Goal: Navigation & Orientation: Find specific page/section

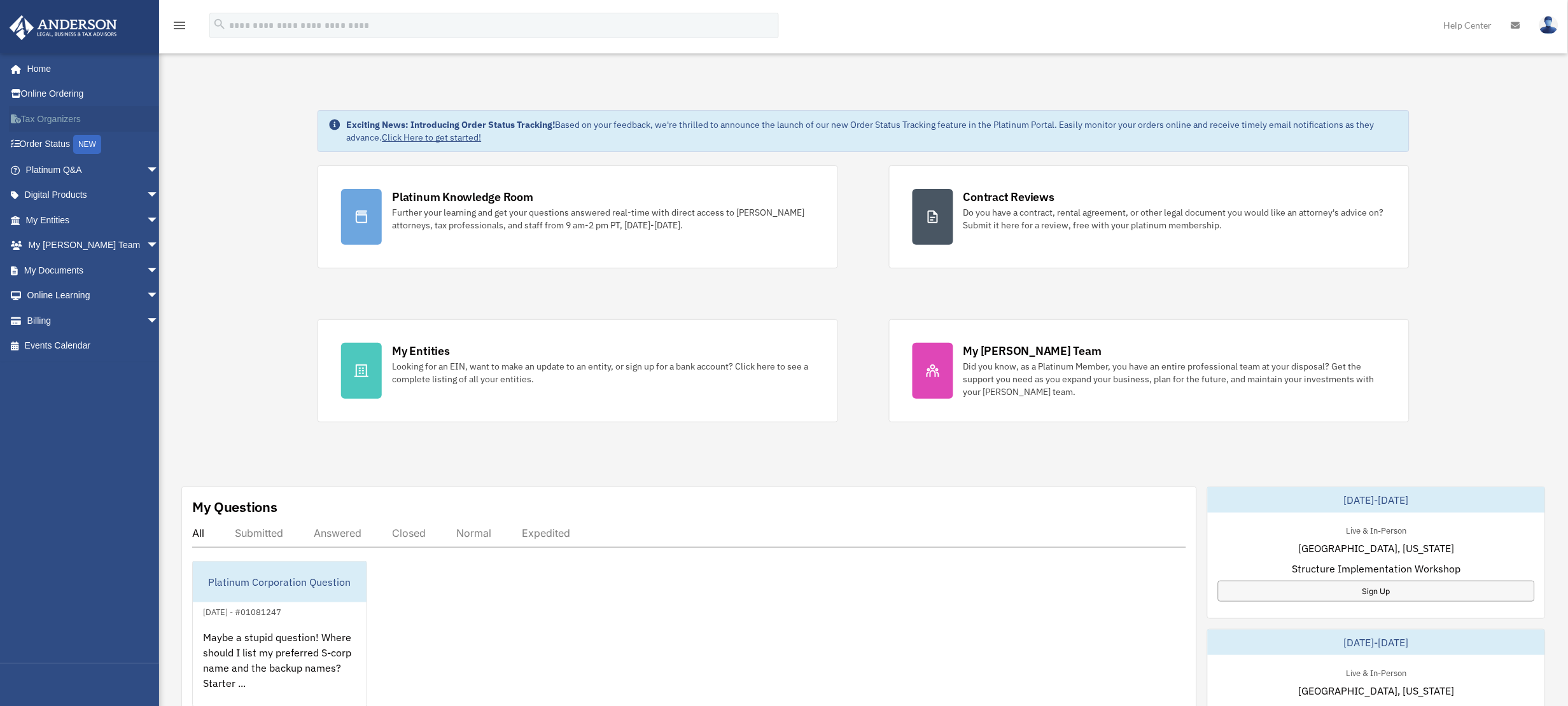
click at [37, 118] on link "Tax Organizers" at bounding box center [93, 119] width 169 height 25
click at [91, 152] on div "NEW" at bounding box center [87, 145] width 28 height 19
click at [146, 219] on span "arrow_drop_down" at bounding box center [158, 220] width 25 height 26
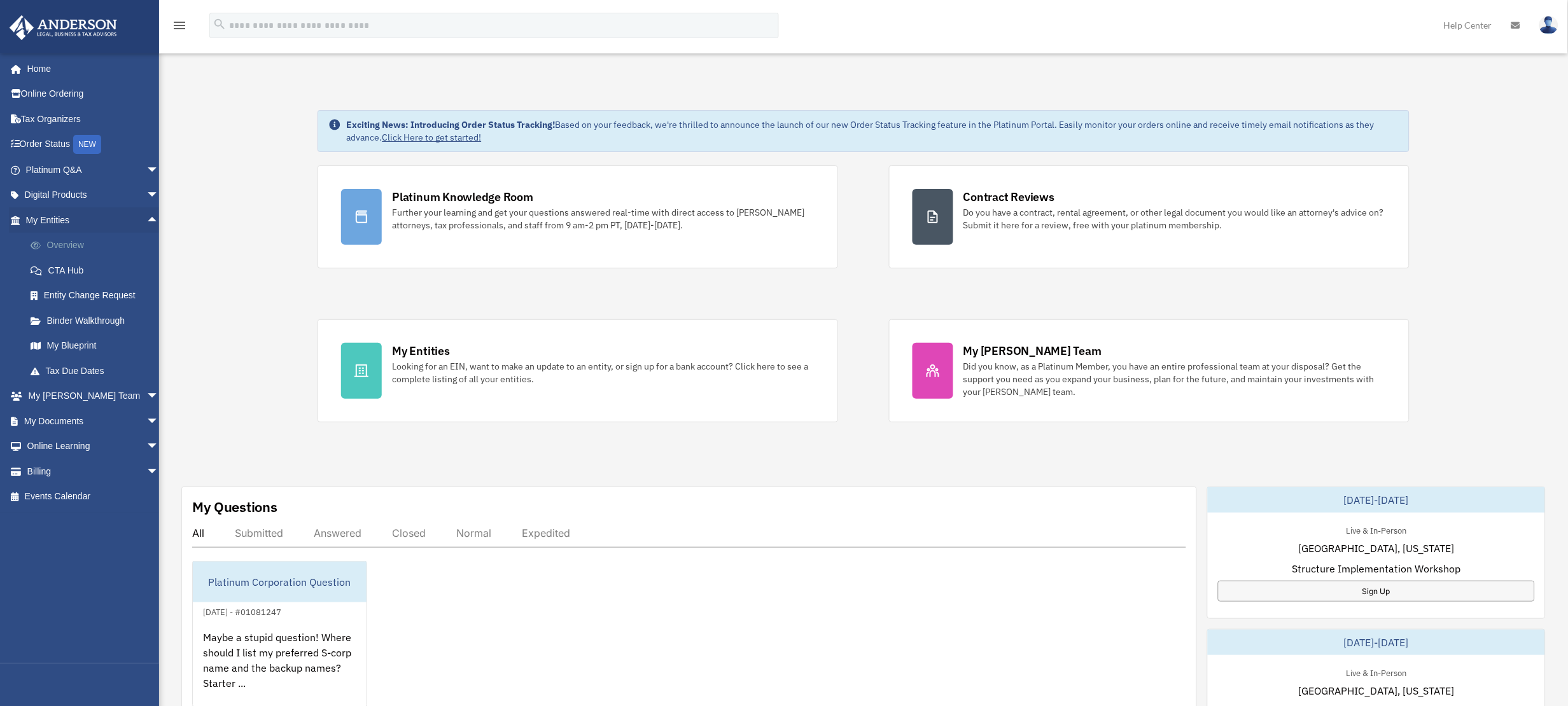
click at [93, 242] on link "Overview" at bounding box center [98, 245] width 160 height 25
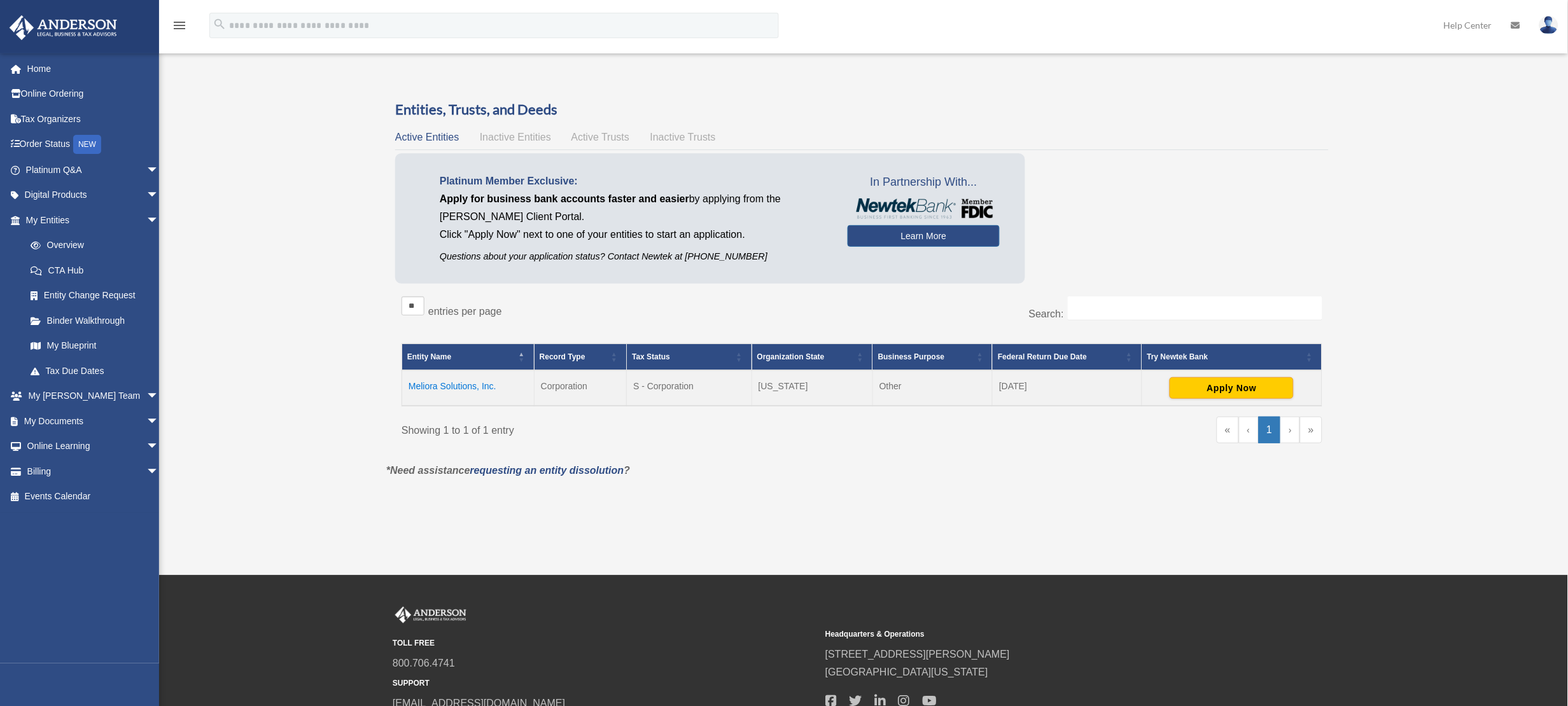
click at [524, 137] on span "Inactive Entities" at bounding box center [515, 137] width 71 height 11
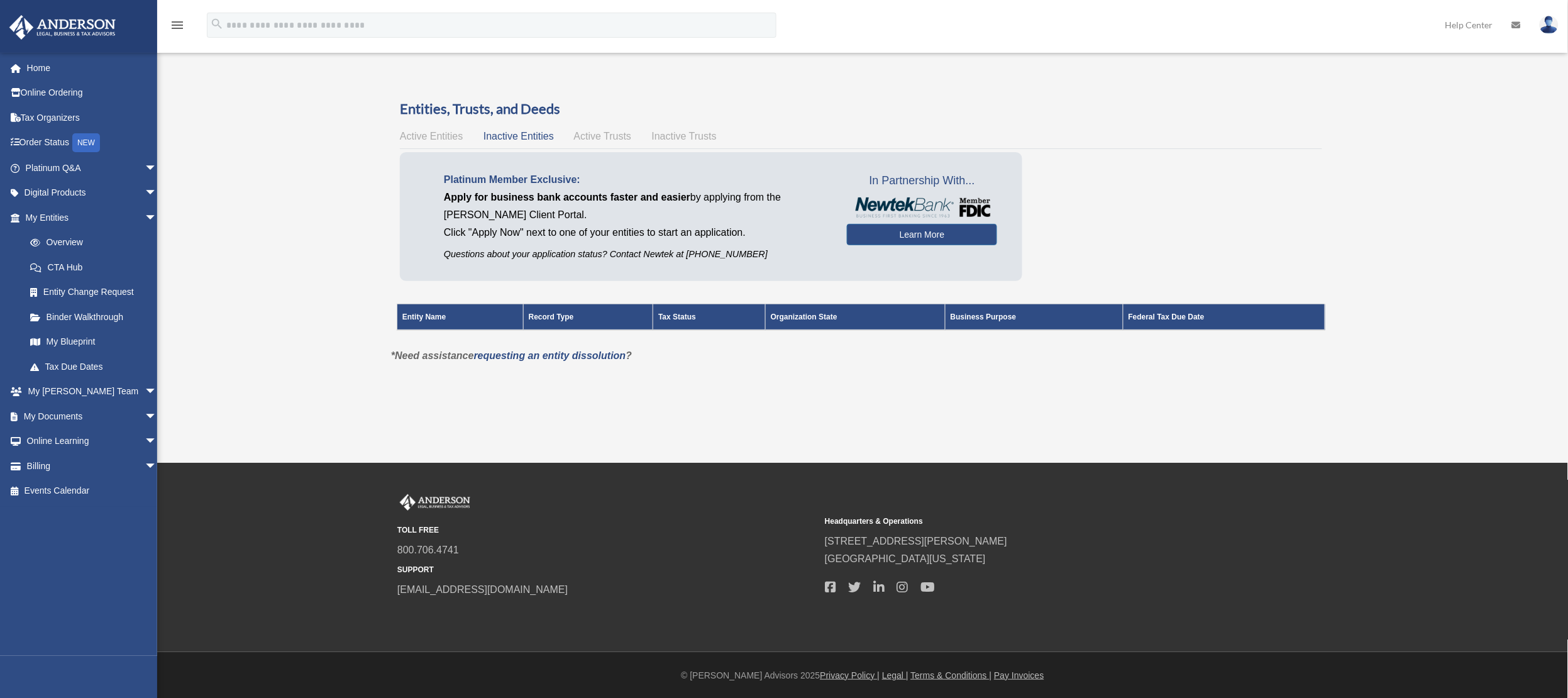
click at [575, 131] on span "Active Trusts" at bounding box center [602, 136] width 58 height 11
click at [690, 135] on span "Inactive Trusts" at bounding box center [684, 136] width 65 height 11
click at [438, 133] on span "Active Entities" at bounding box center [431, 136] width 63 height 11
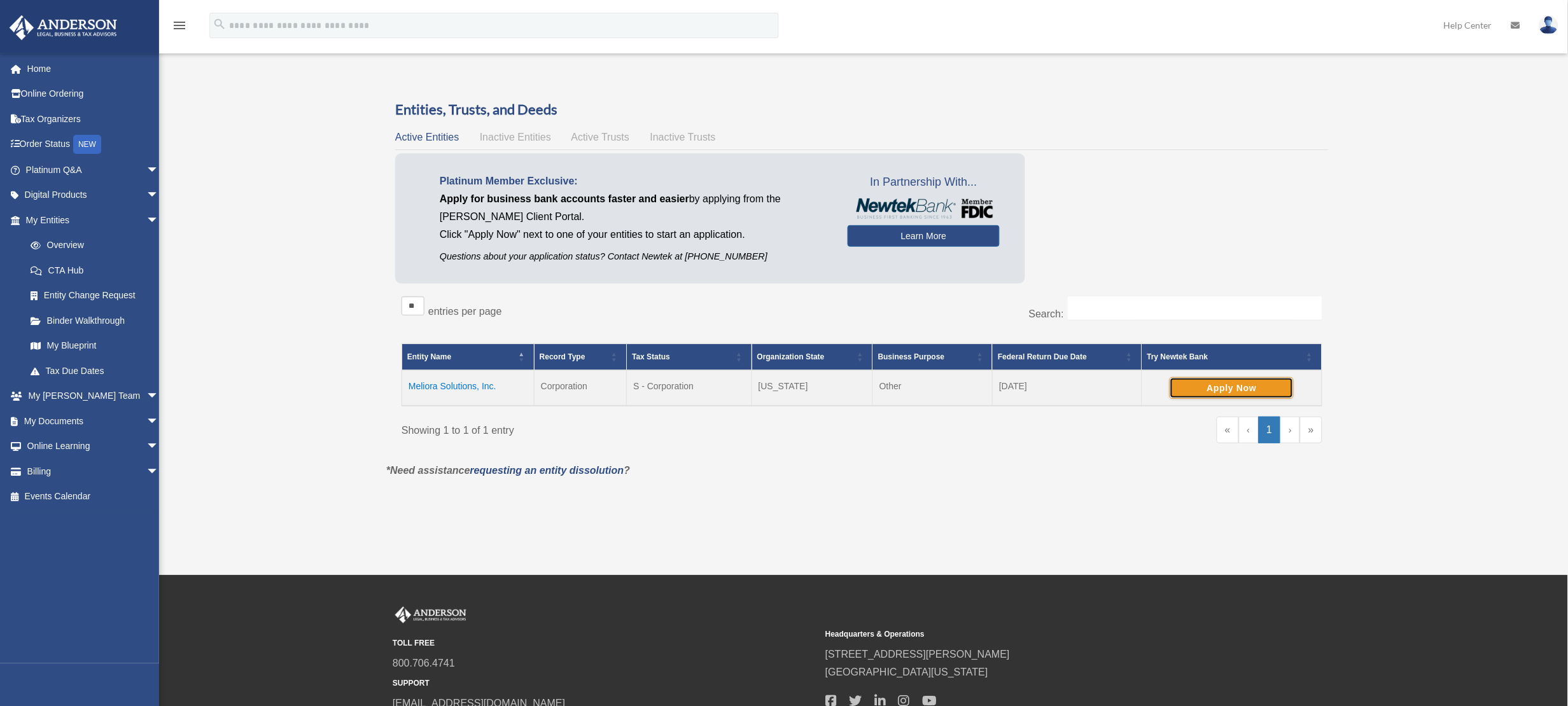
click at [1246, 392] on button "Apply Now" at bounding box center [1231, 388] width 124 height 22
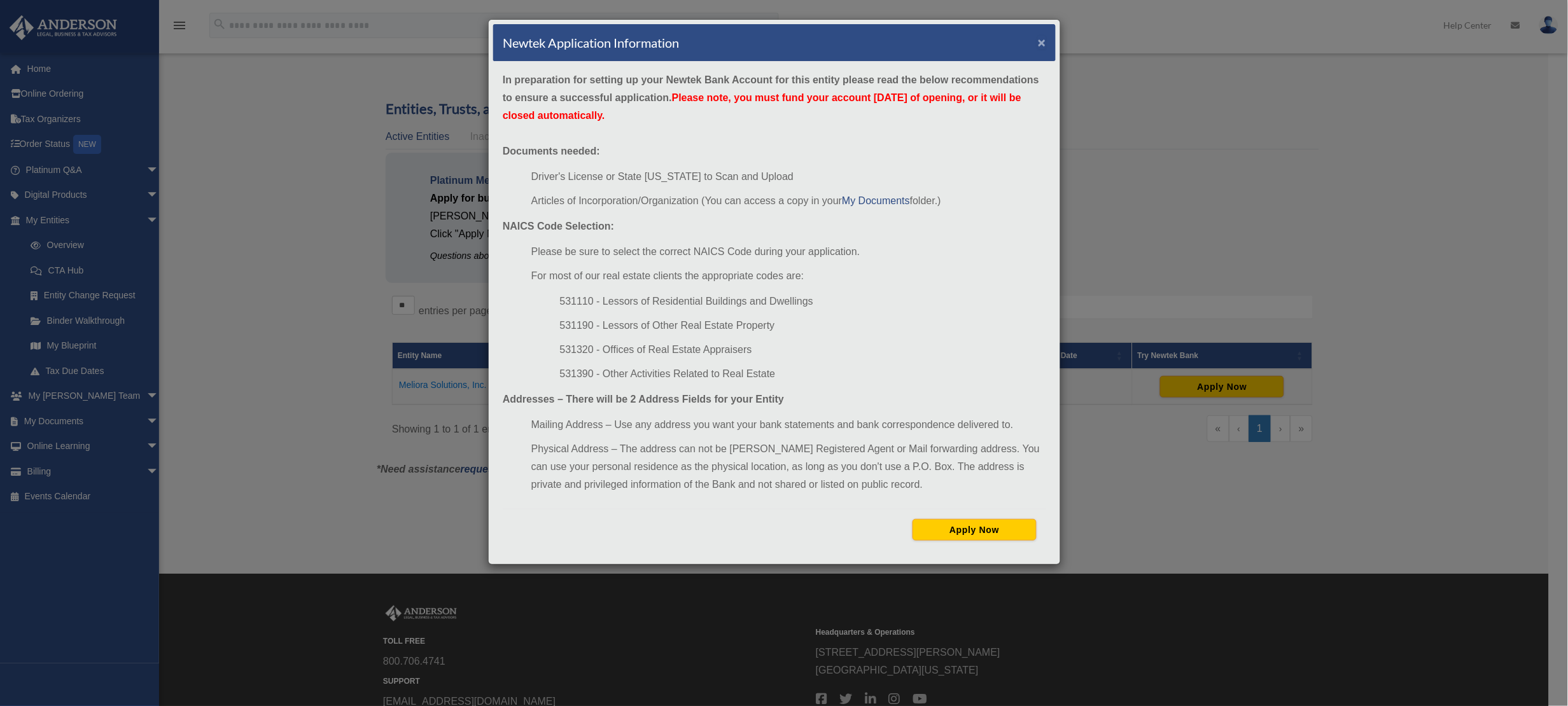
click at [1042, 47] on button "×" at bounding box center [1042, 42] width 9 height 14
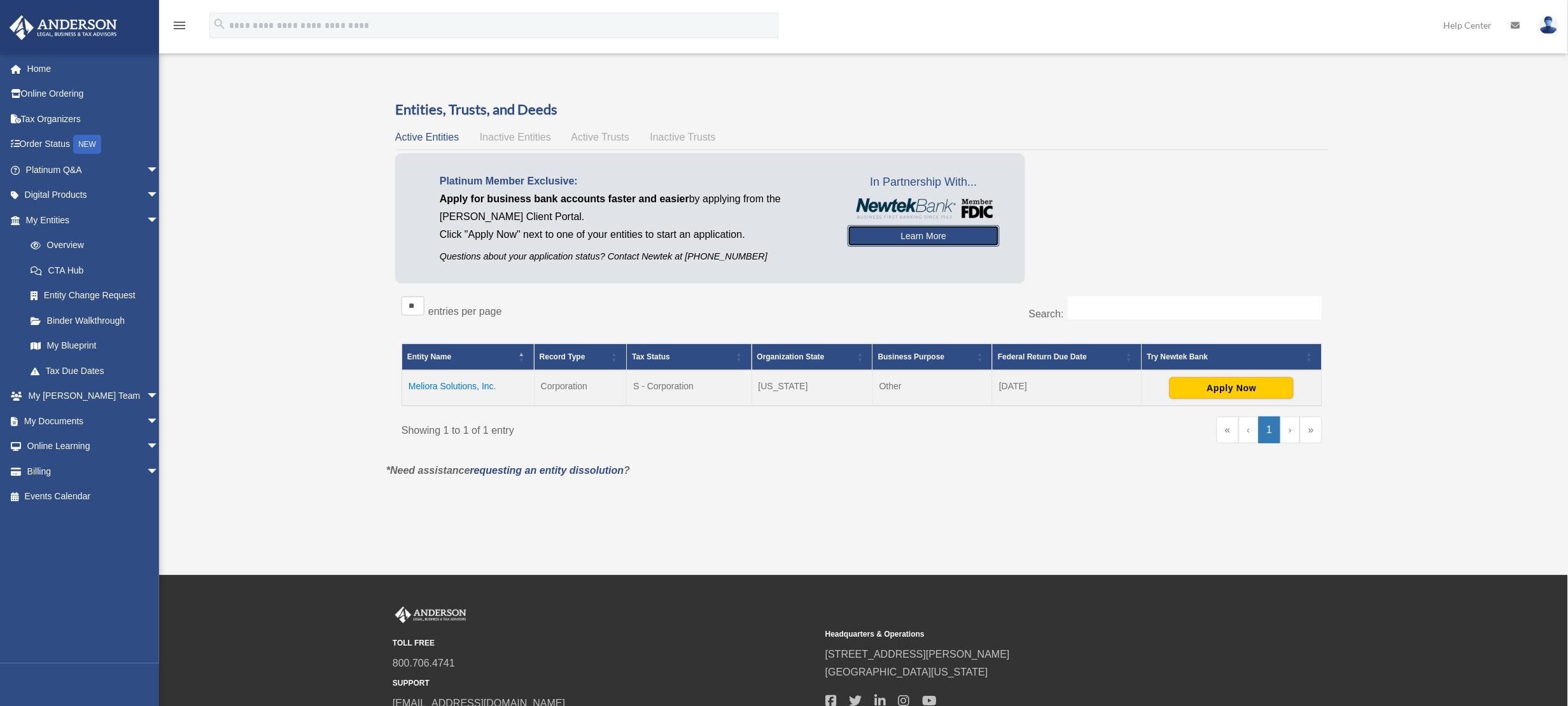
click at [951, 228] on link "Learn More" at bounding box center [924, 236] width 152 height 22
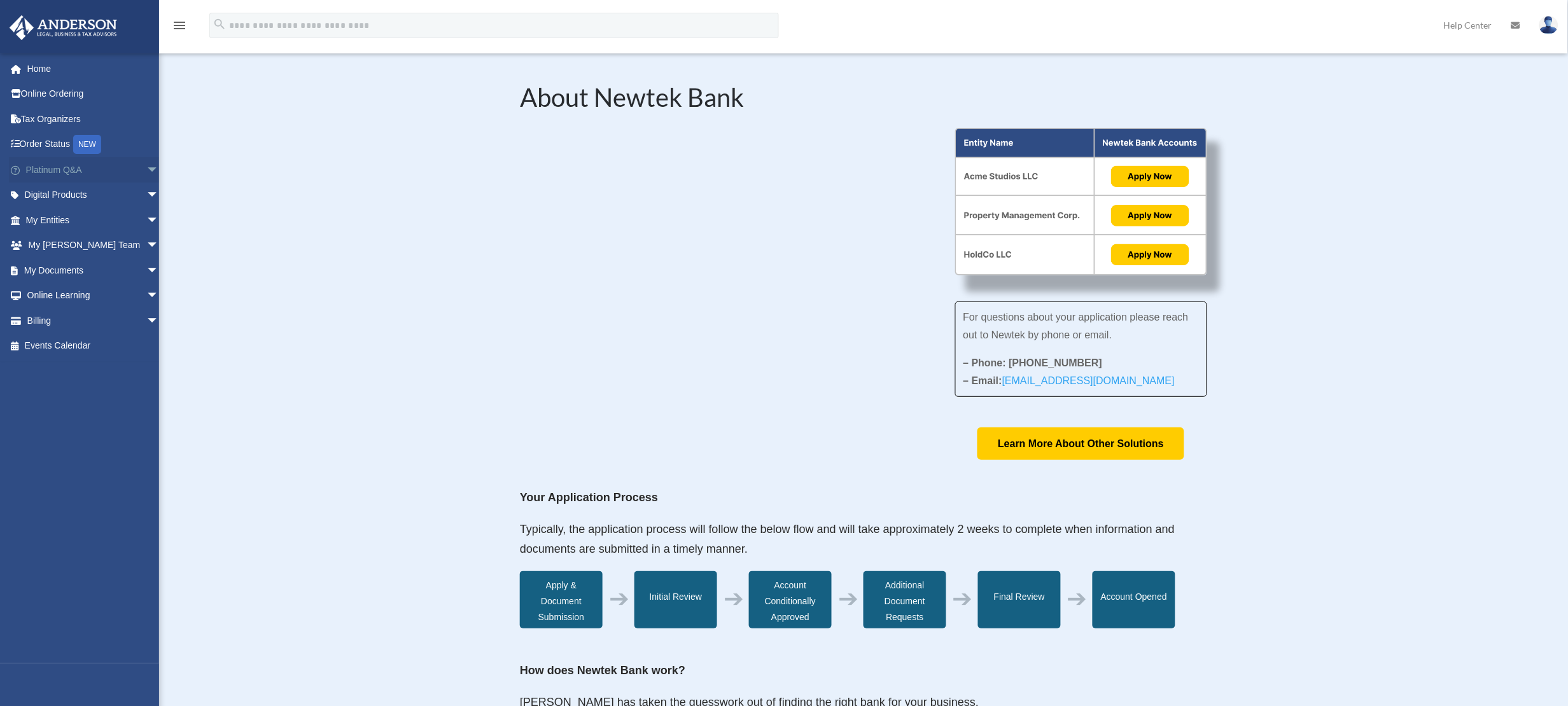
click at [146, 165] on span "arrow_drop_down" at bounding box center [158, 170] width 25 height 26
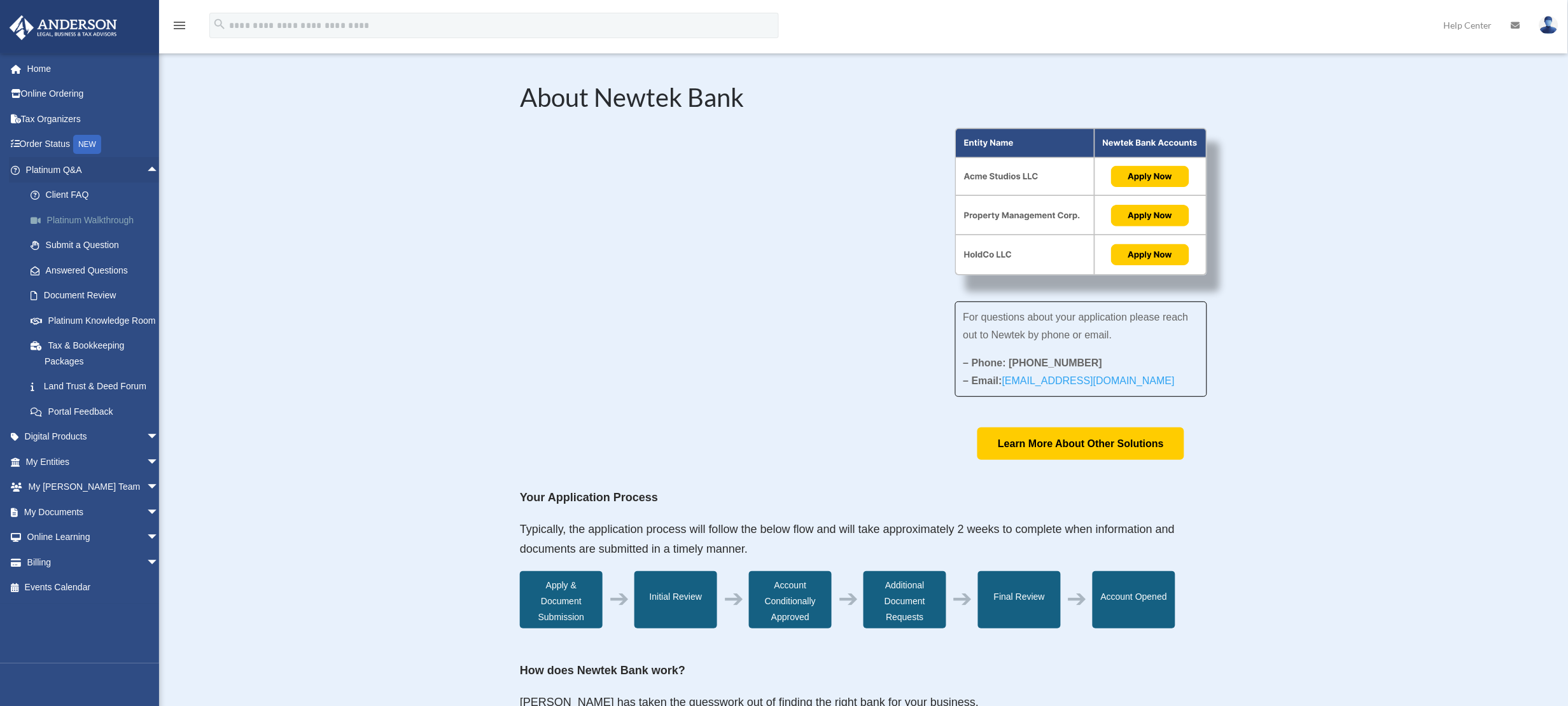
click at [101, 214] on link "Platinum Walkthrough" at bounding box center [98, 219] width 160 height 25
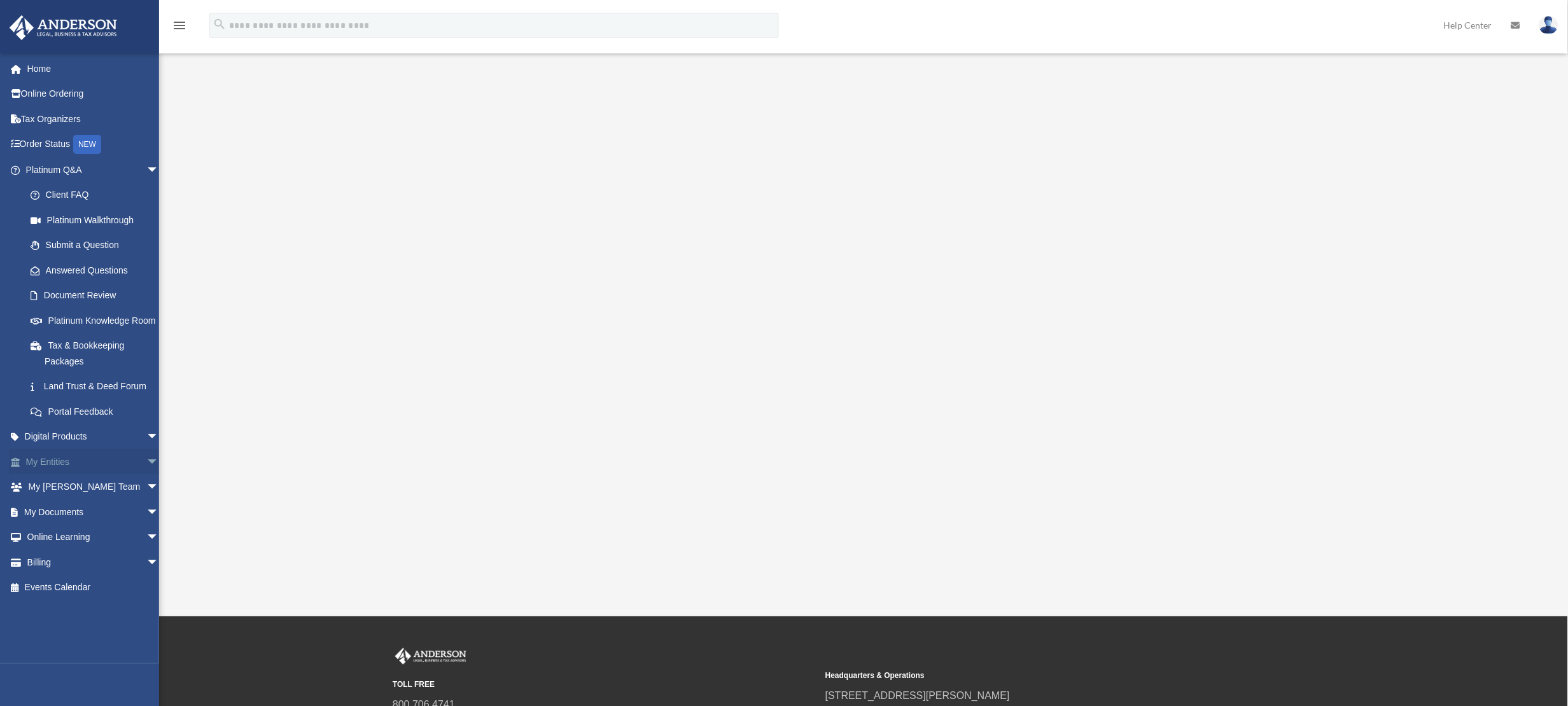
click at [146, 475] on span "arrow_drop_down" at bounding box center [158, 462] width 25 height 26
click at [347, 91] on div "Platinum Walkthrough 4charris1@gmail.com Sign Out 4charris1@gmail.com Home Onli…" at bounding box center [784, 308] width 1568 height 491
click at [65, 500] on link "Overview" at bounding box center [98, 487] width 160 height 25
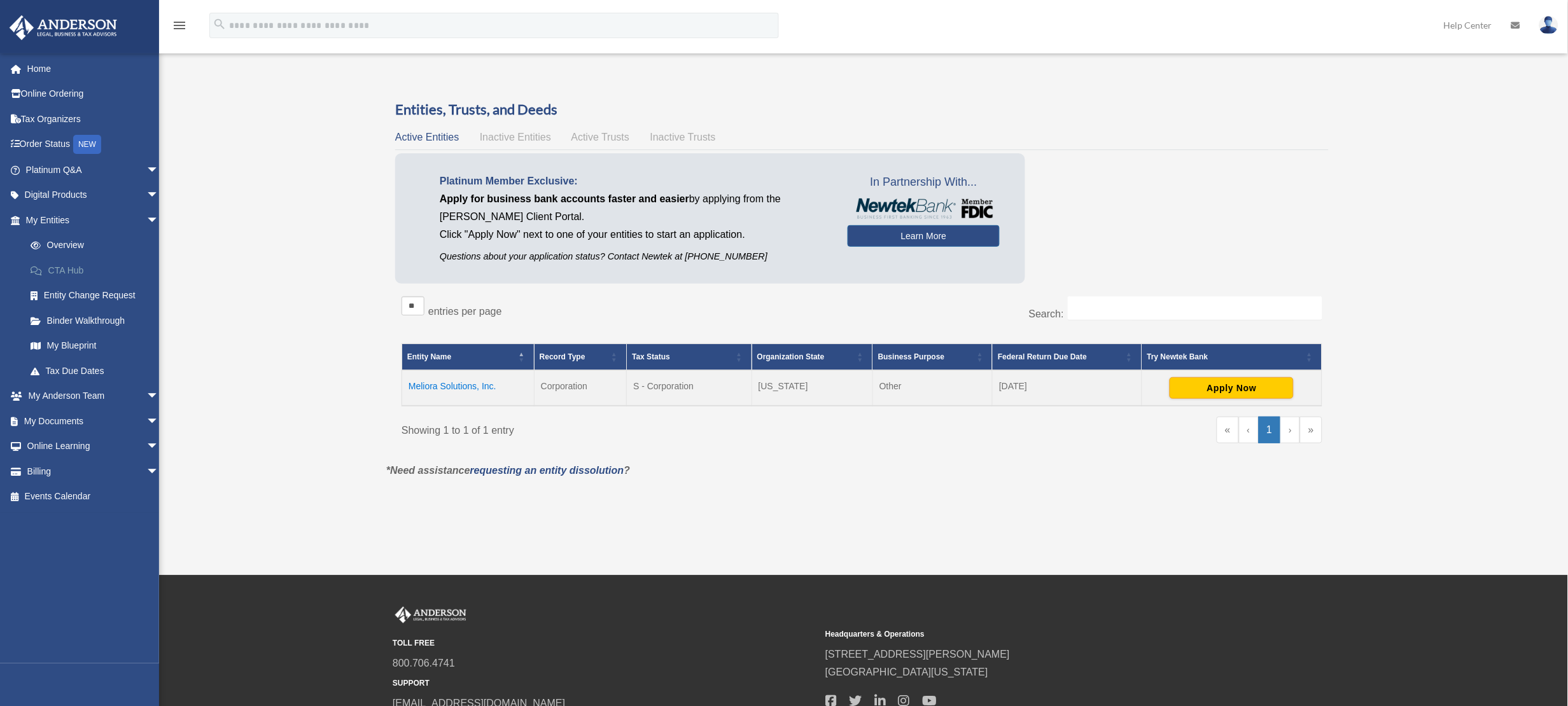
click at [84, 268] on link "CTA Hub" at bounding box center [98, 270] width 160 height 25
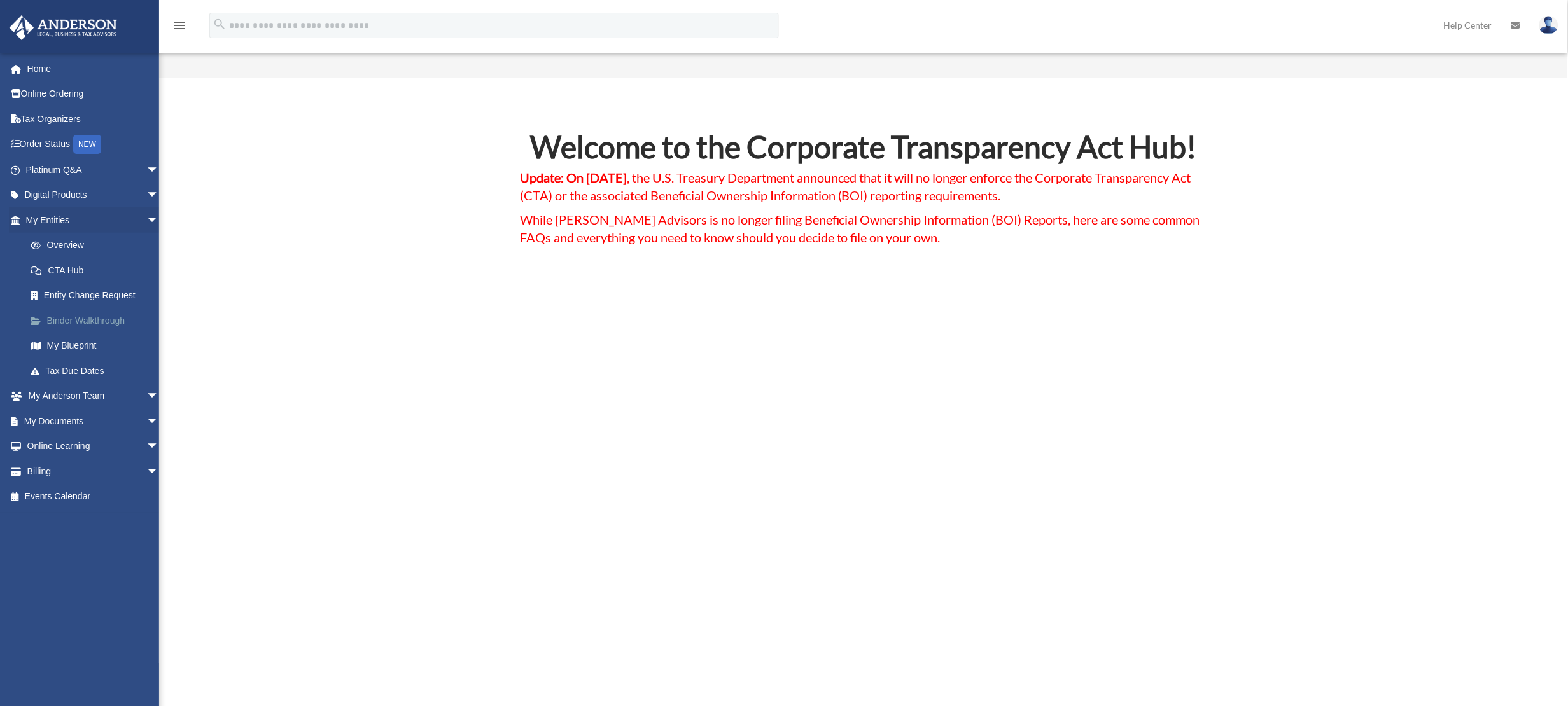
click at [101, 325] on link "Binder Walkthrough" at bounding box center [98, 320] width 160 height 25
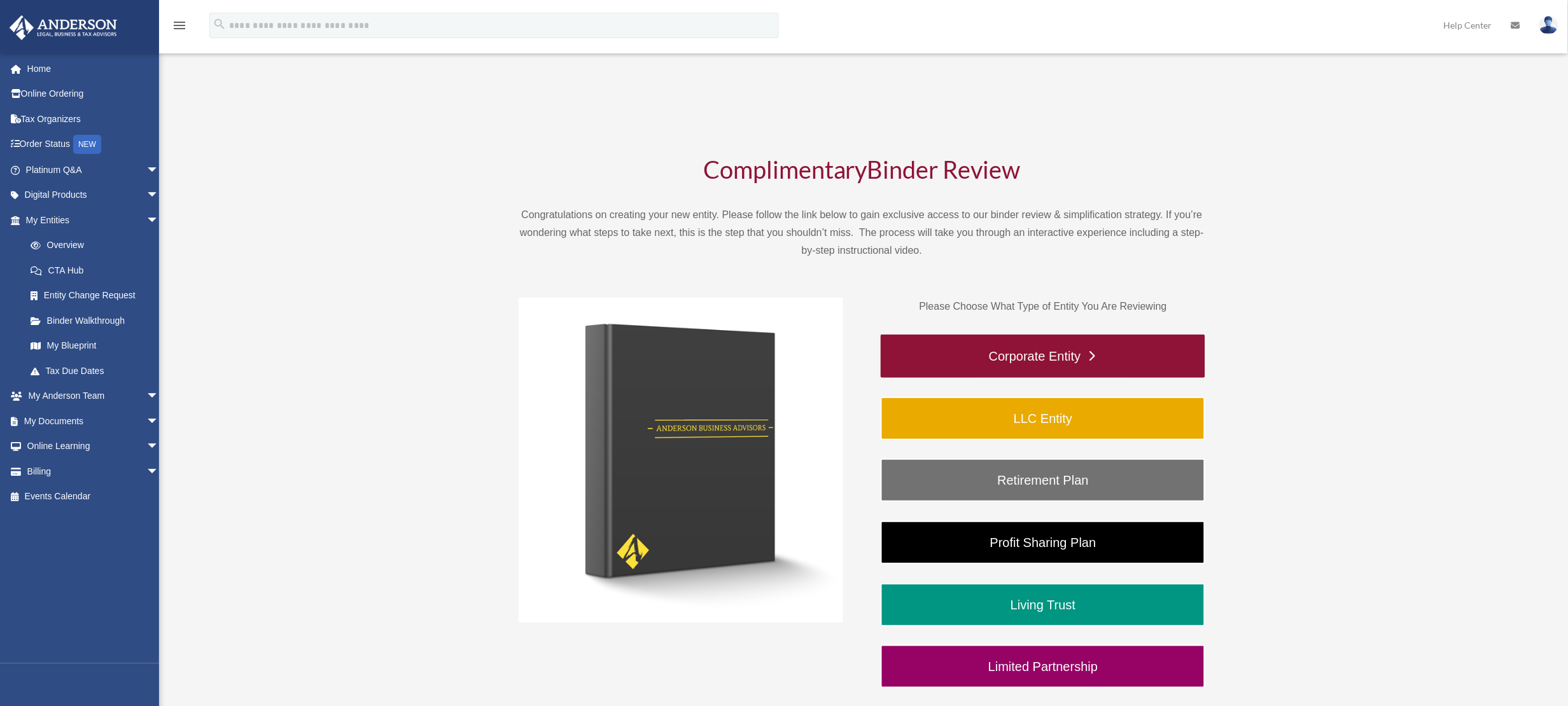
click at [1006, 358] on link "Corporate Entity" at bounding box center [1043, 356] width 324 height 43
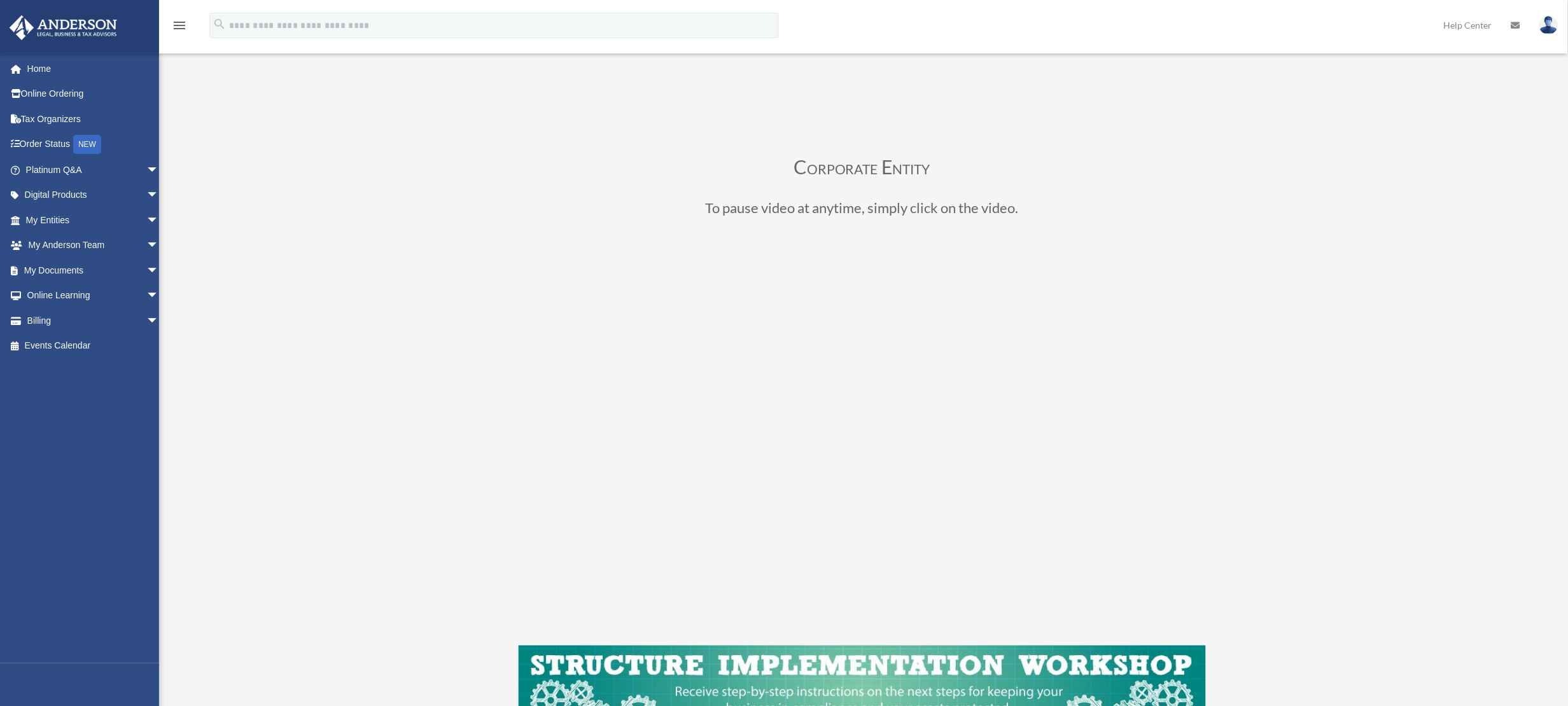
click at [1554, 32] on img at bounding box center [1549, 25] width 19 height 19
click at [1329, 109] on link "Logout" at bounding box center [1358, 111] width 127 height 26
